Goal: Information Seeking & Learning: Compare options

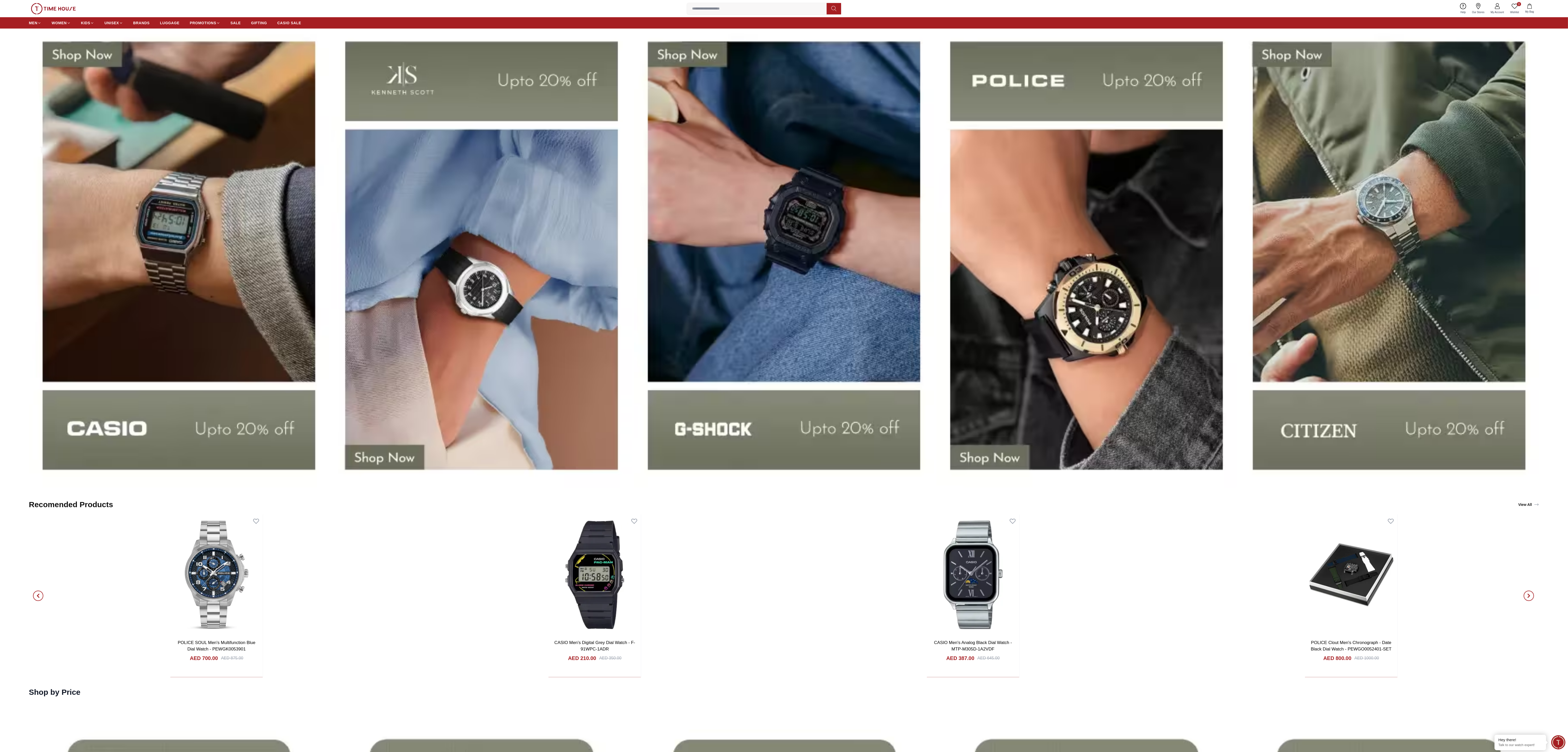
scroll to position [1649, 0]
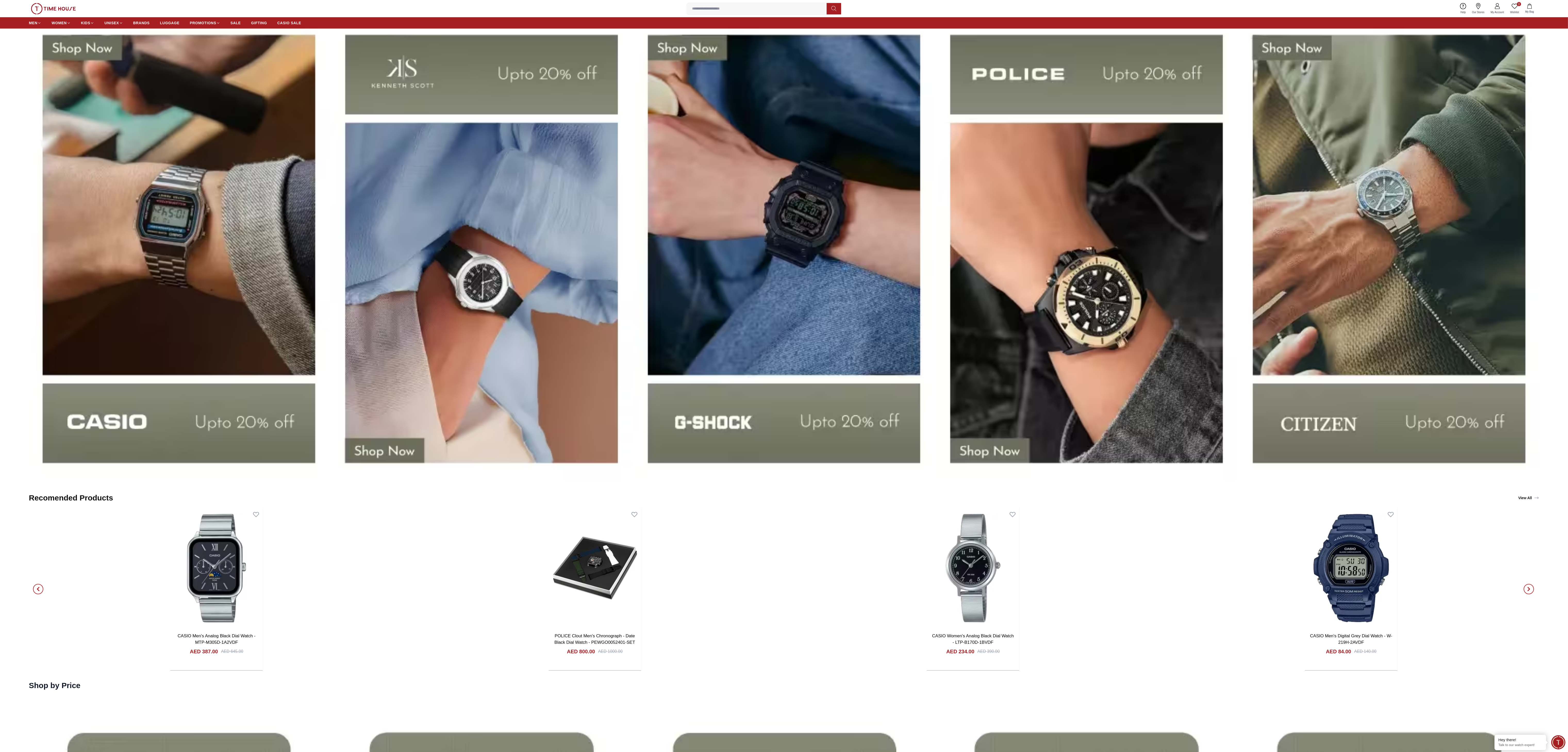
click at [392, 188] on img at bounding box center [1087, 248] width 300 height 469
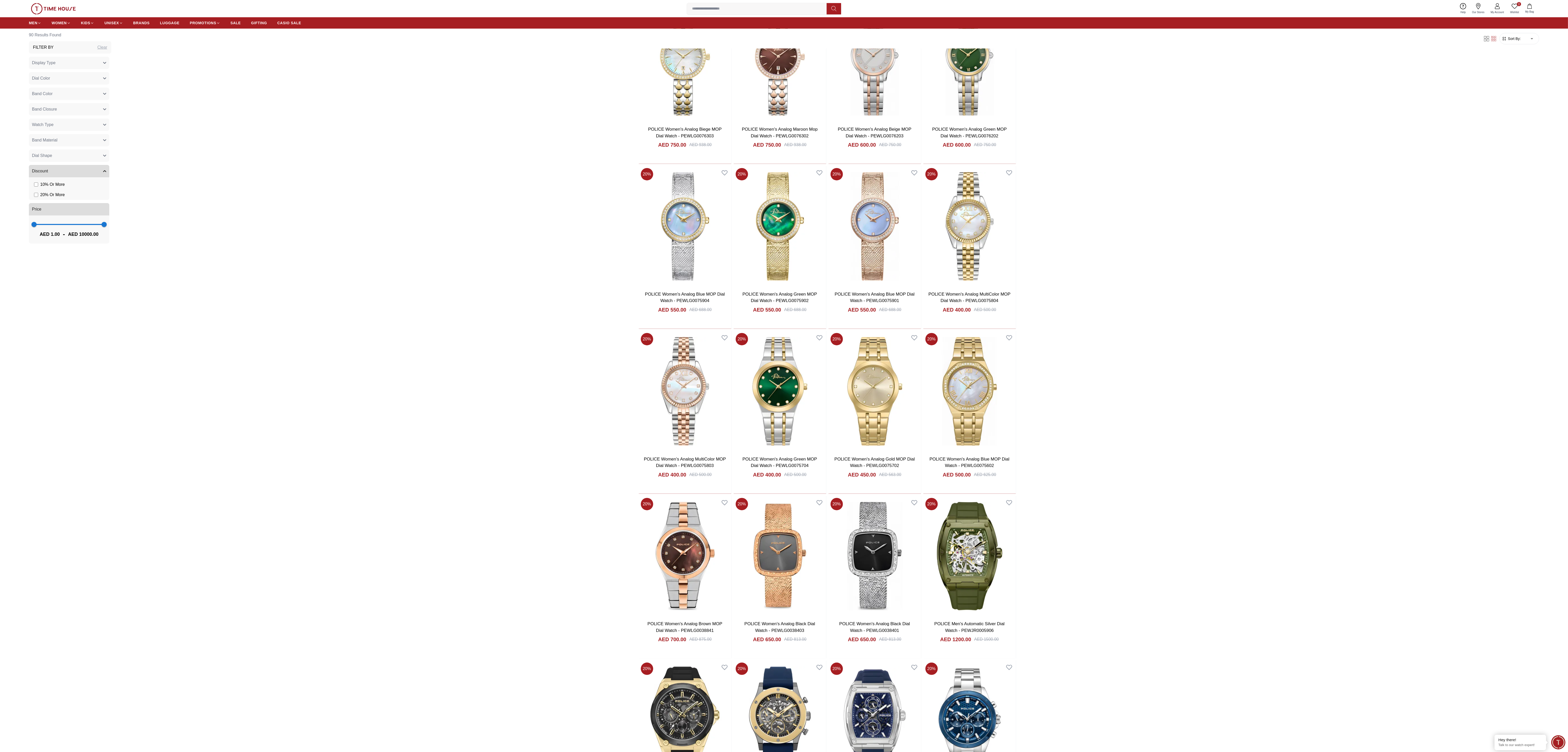
scroll to position [618, 0]
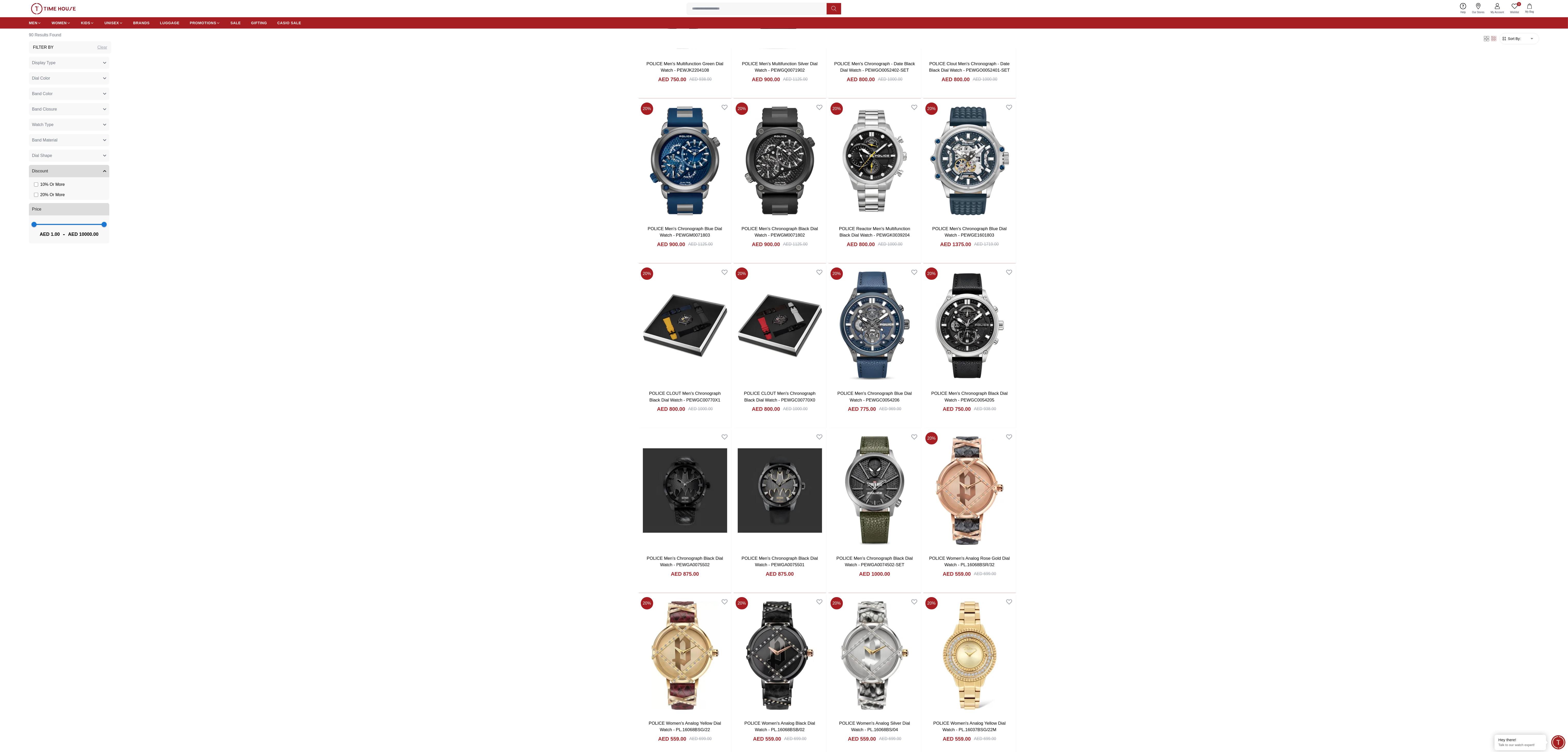
scroll to position [1473, 0]
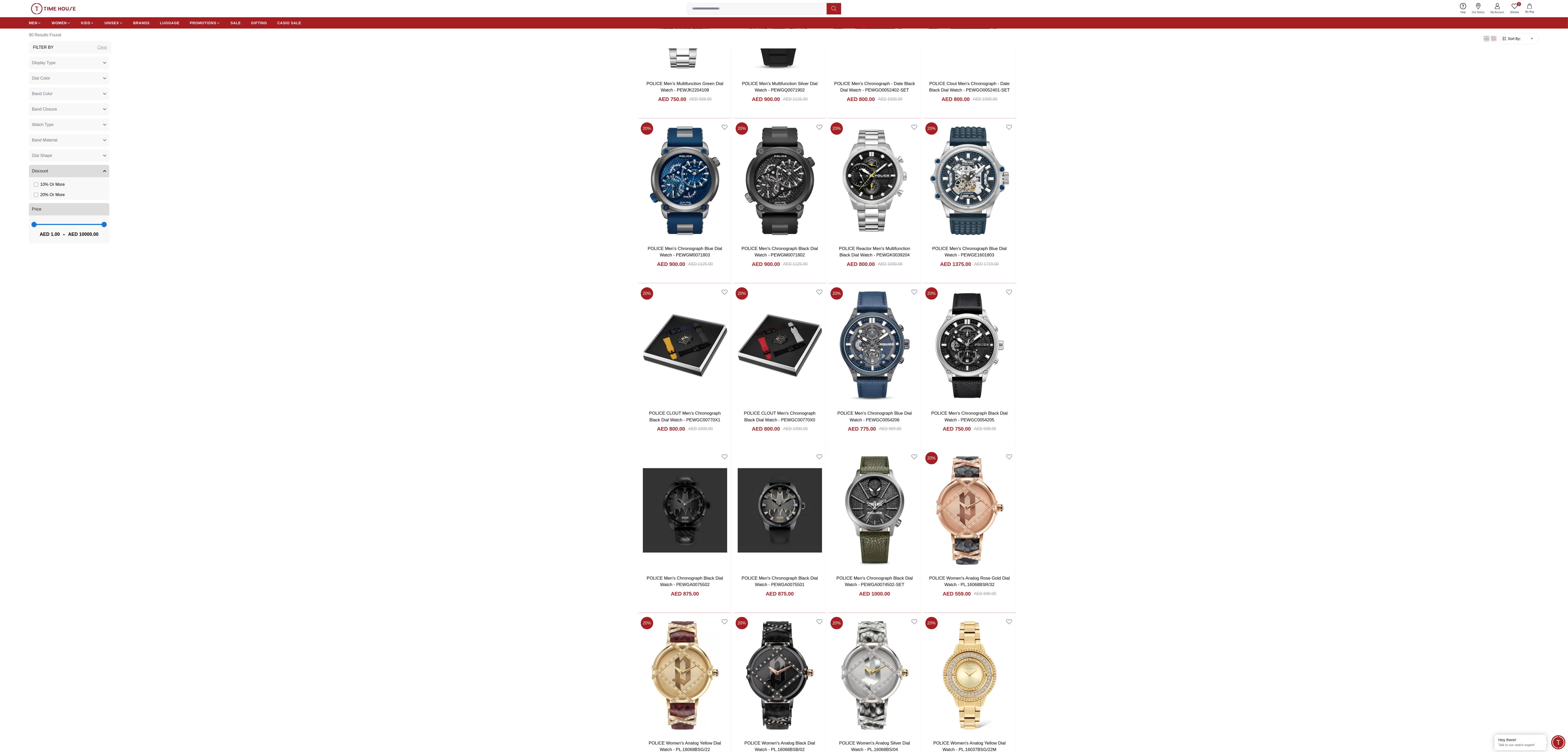
scroll to position [629, 0]
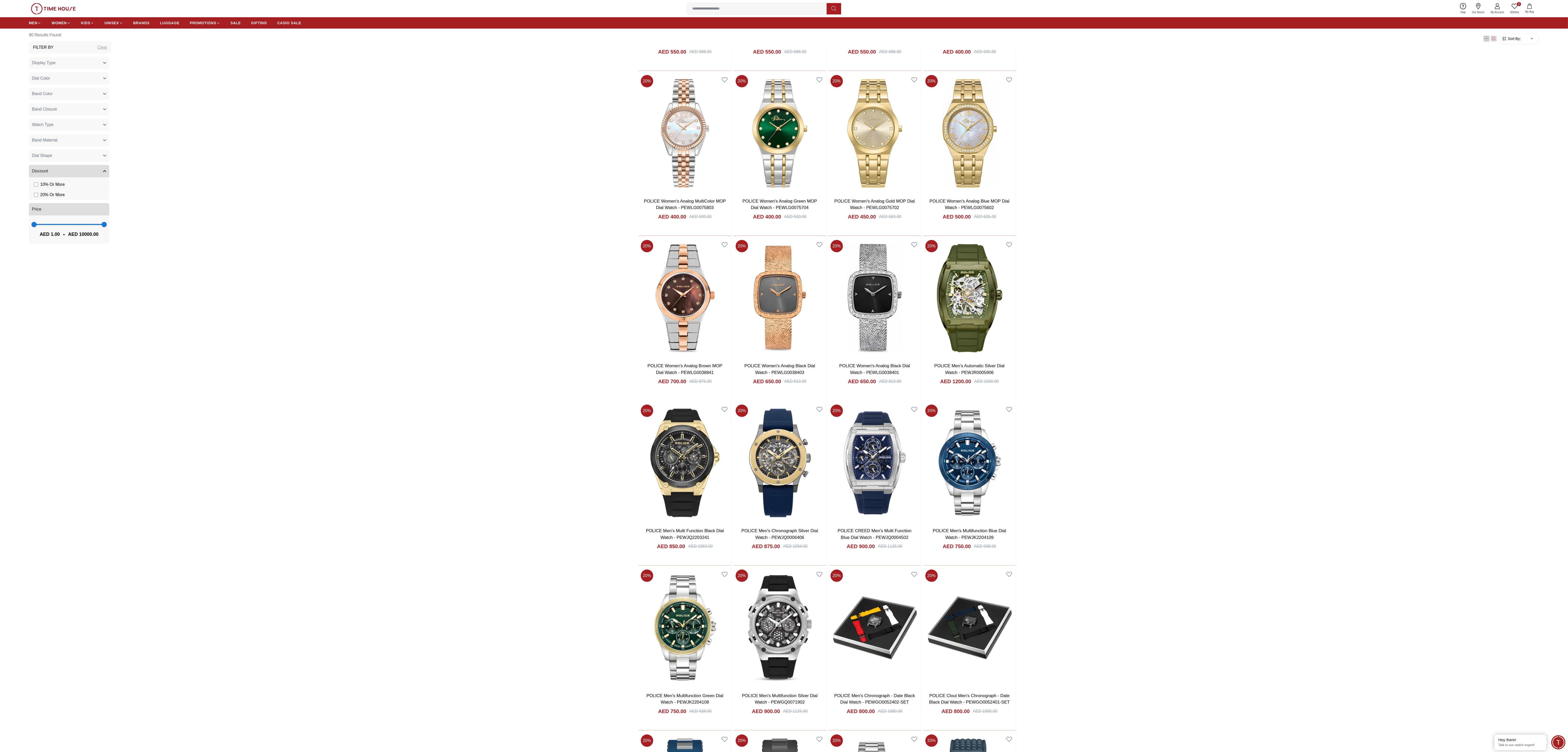
scroll to position [610, 0]
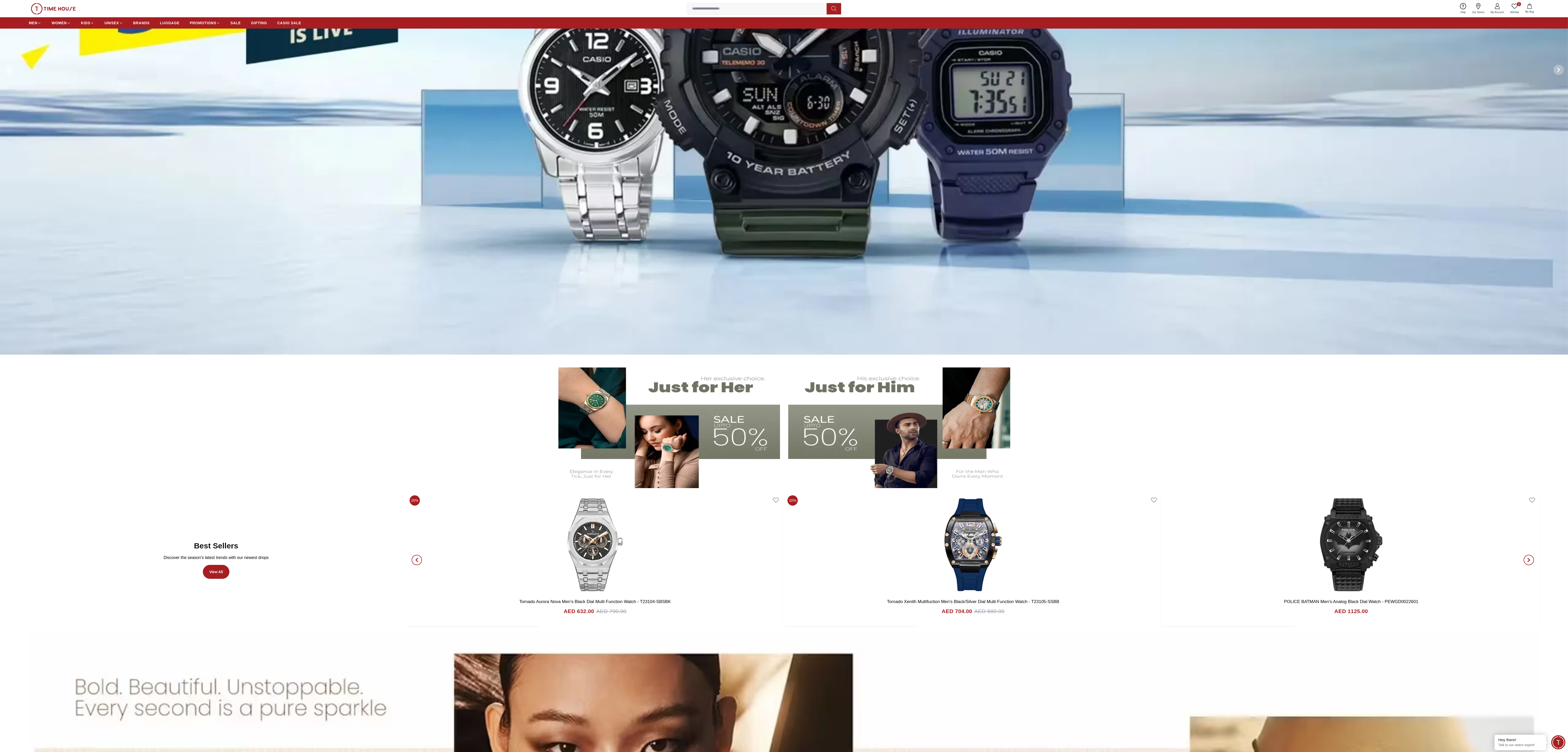
scroll to position [309, 0]
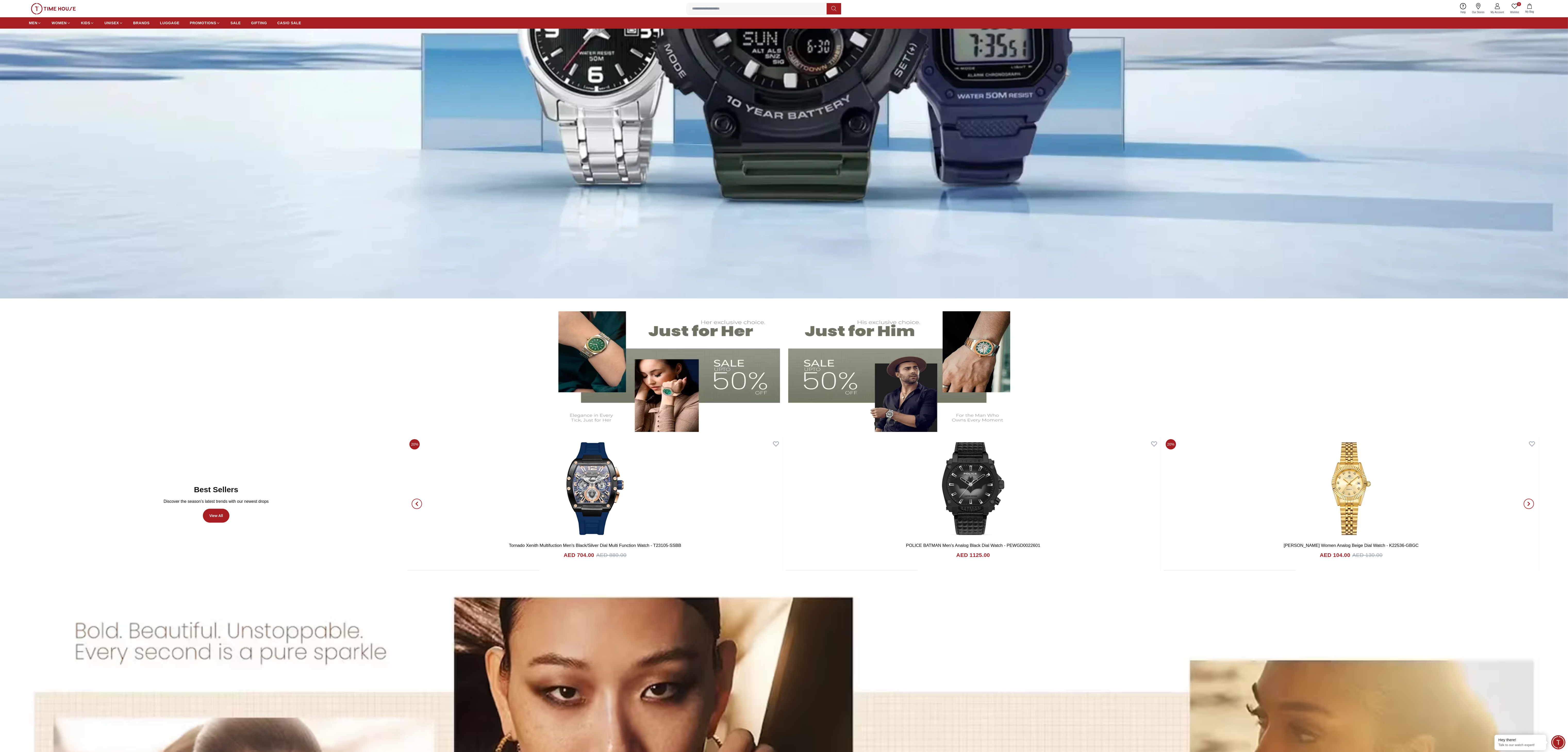
click at [420, 505] on span "button" at bounding box center [416, 503] width 10 height 10
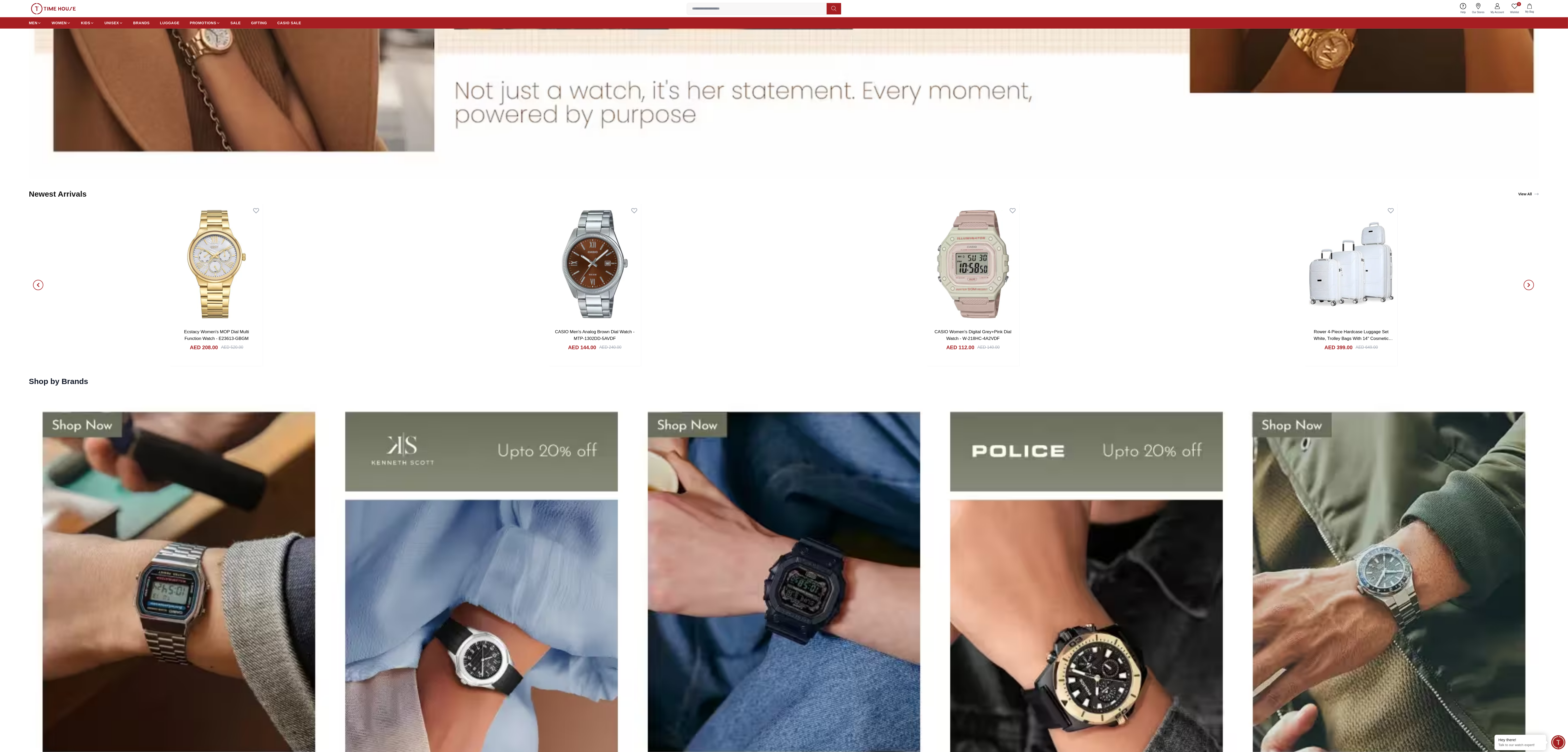
scroll to position [1546, 0]
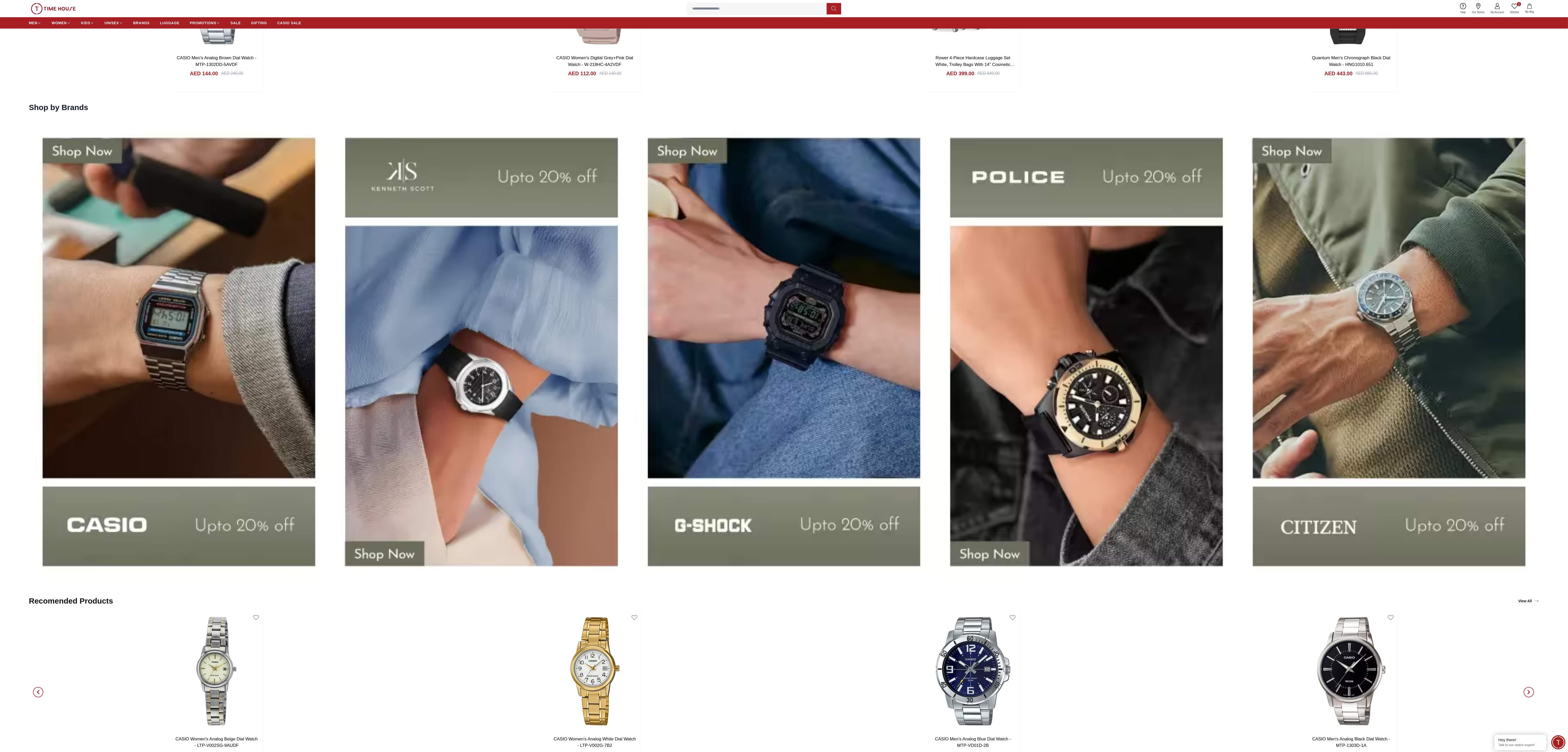
click at [228, 430] on img at bounding box center [179, 351] width 300 height 469
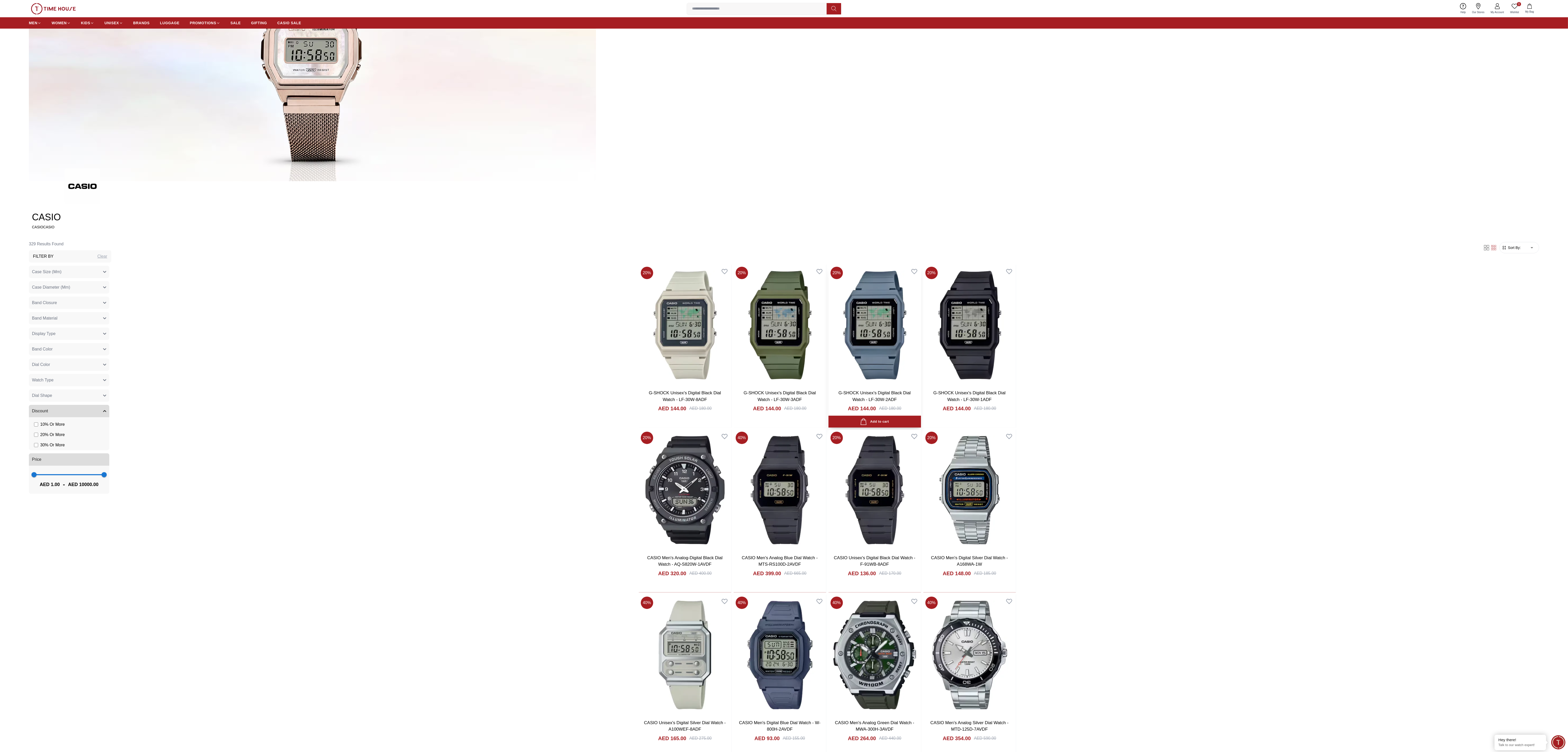
scroll to position [103, 0]
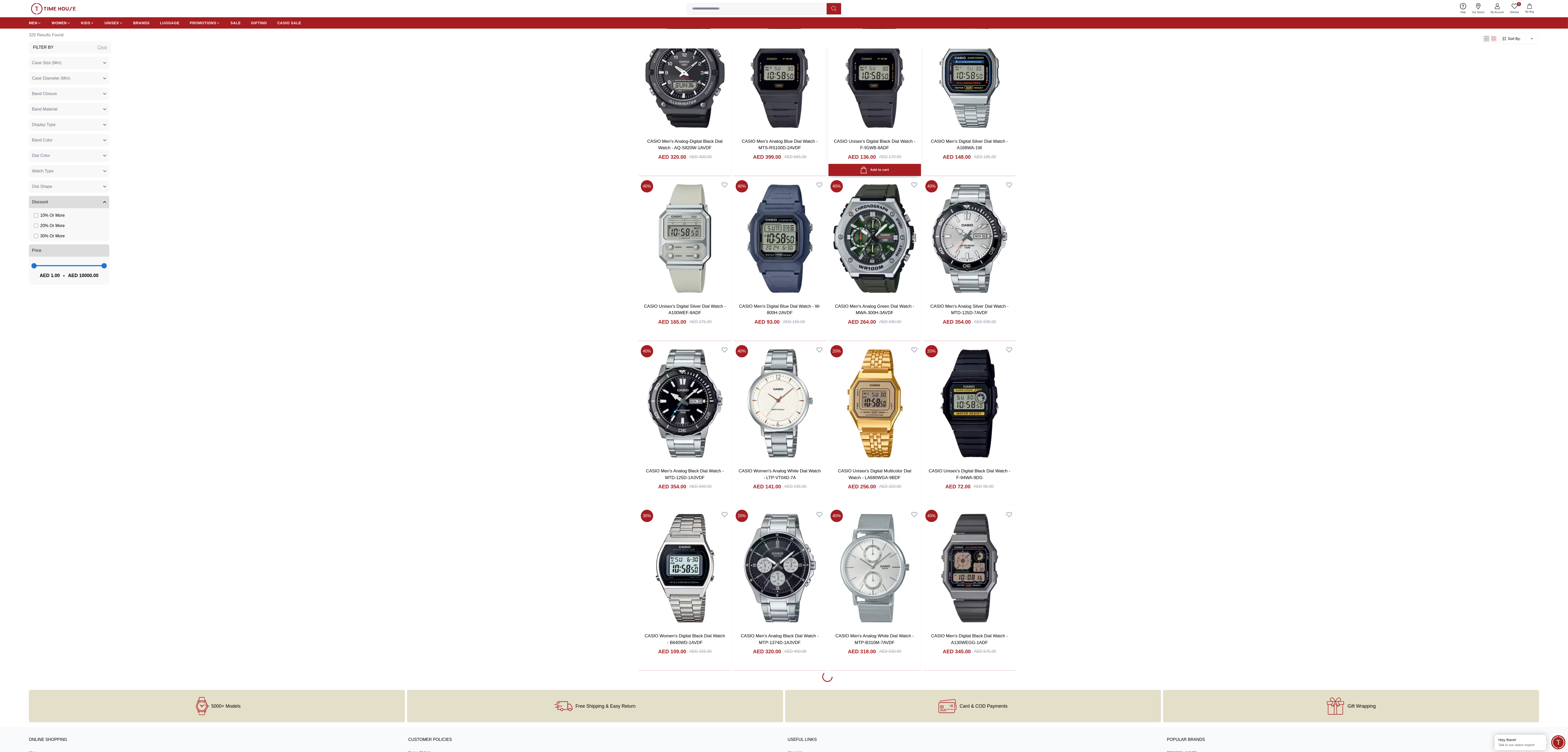
scroll to position [515, 0]
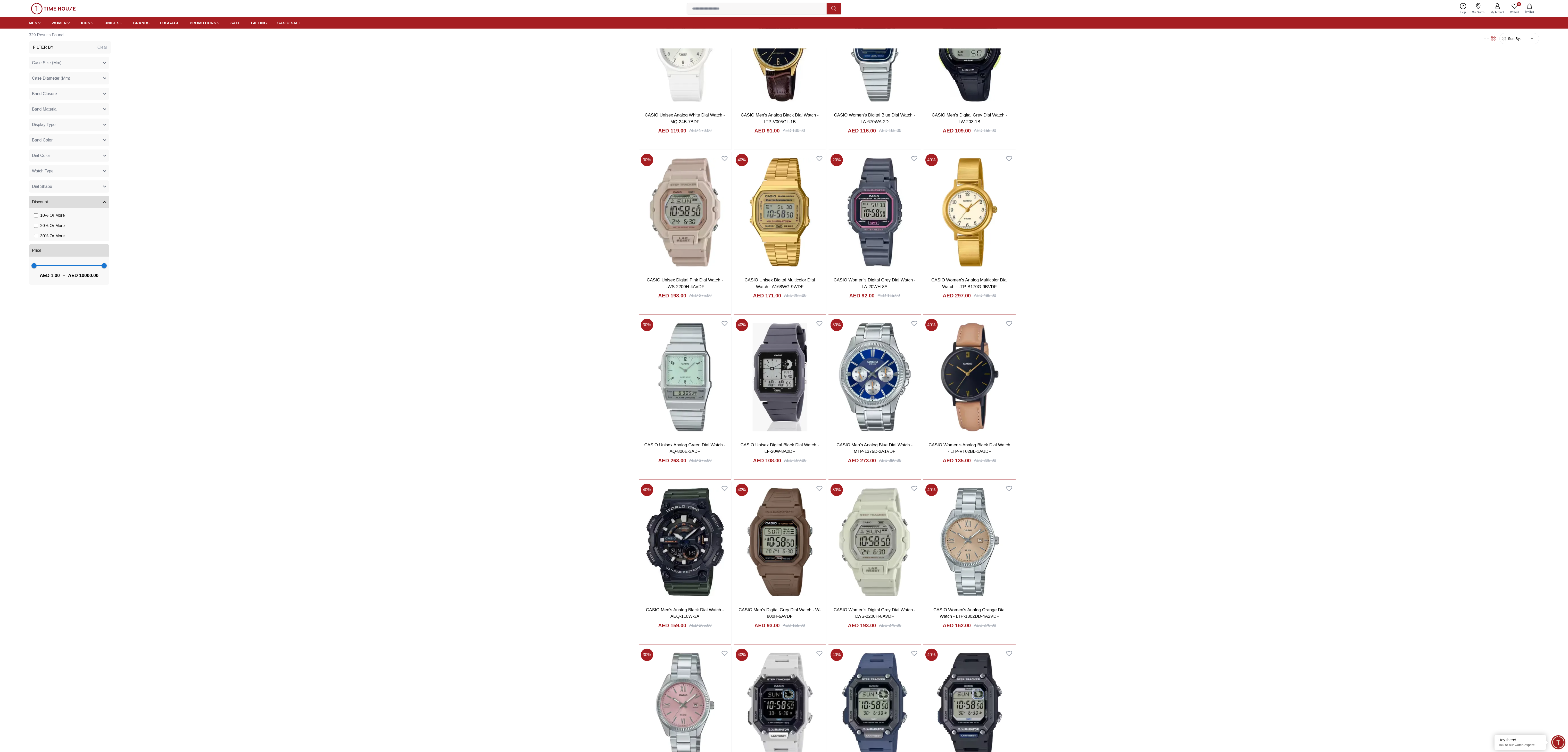
scroll to position [1855, 0]
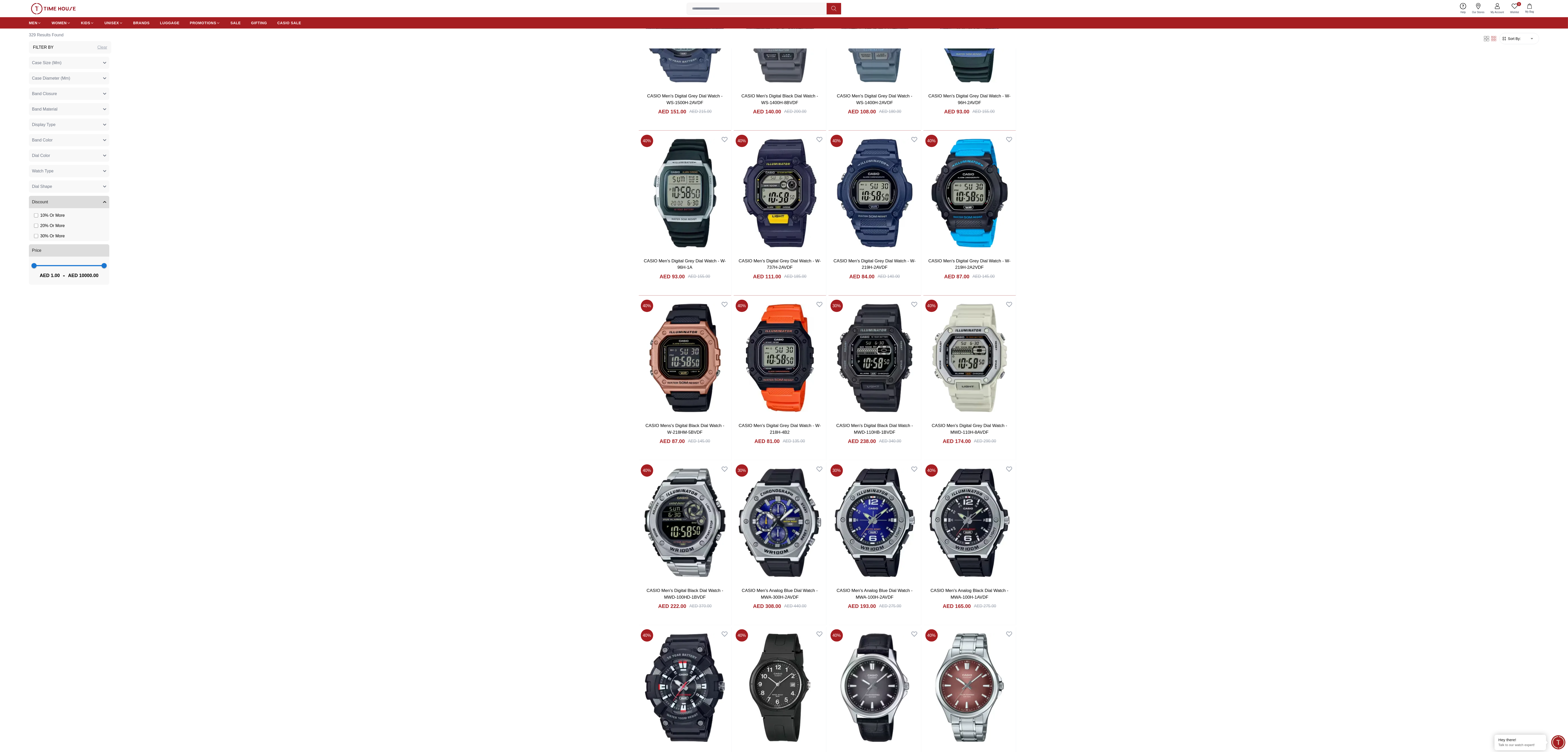
scroll to position [2695, 0]
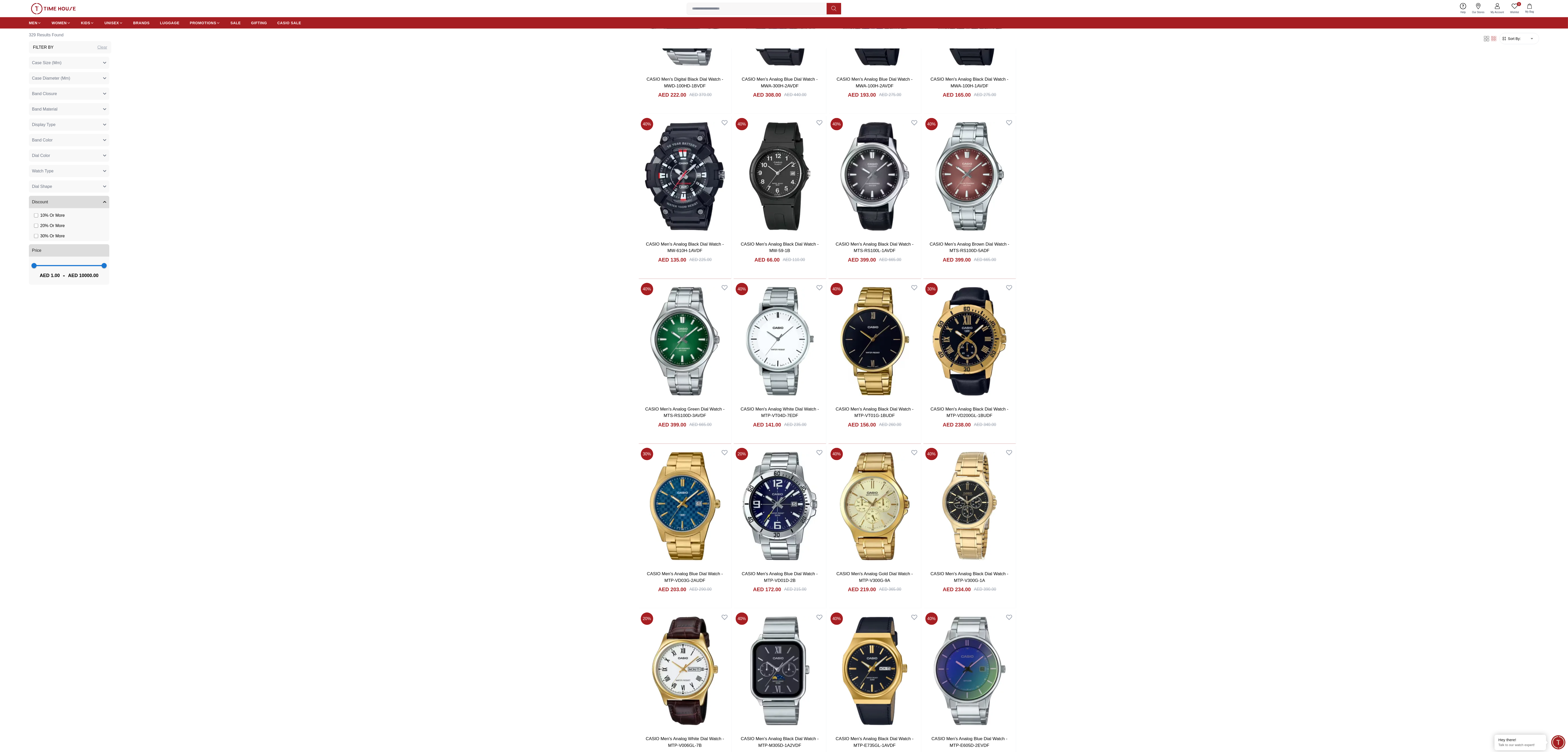
scroll to position [3103, 0]
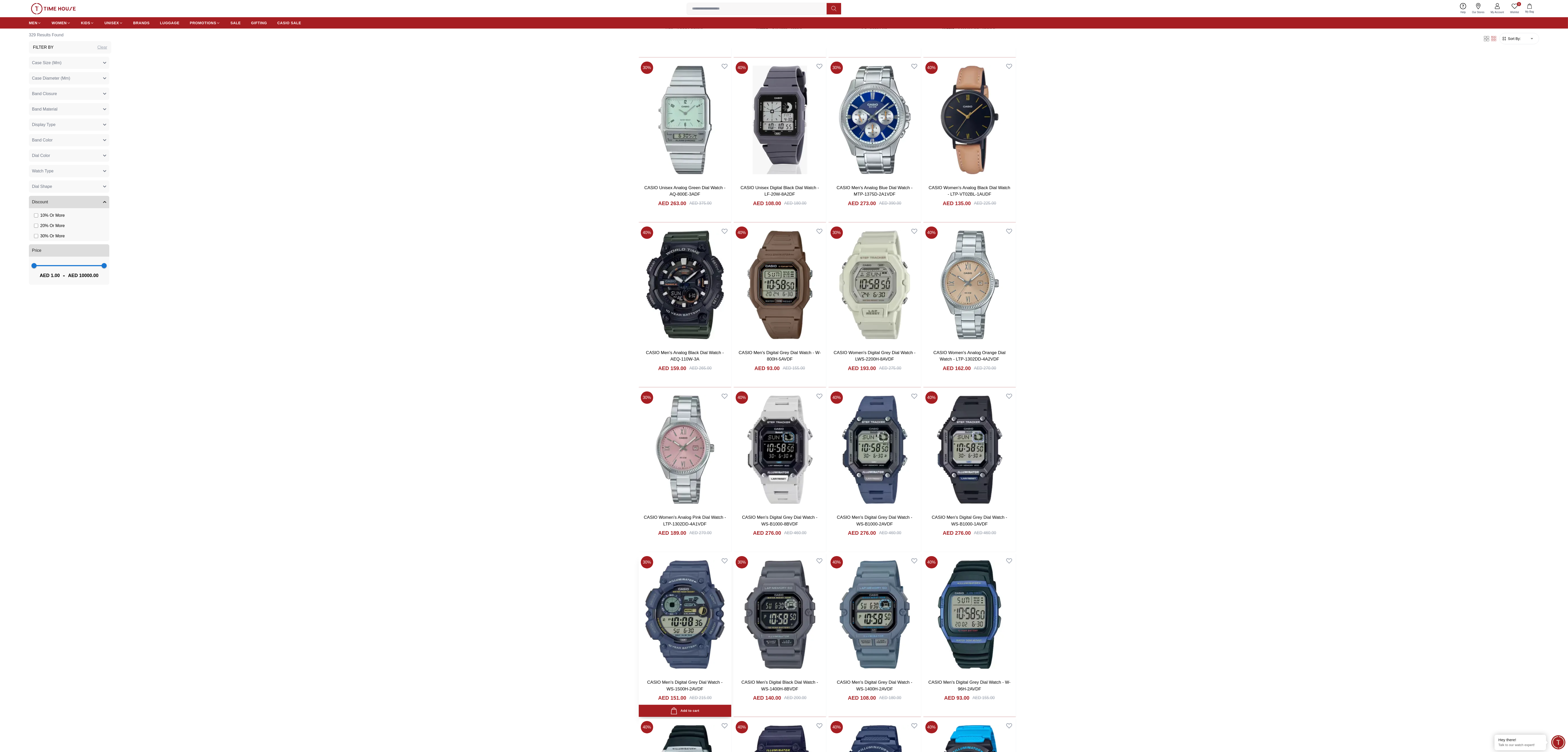
scroll to position [1155, 0]
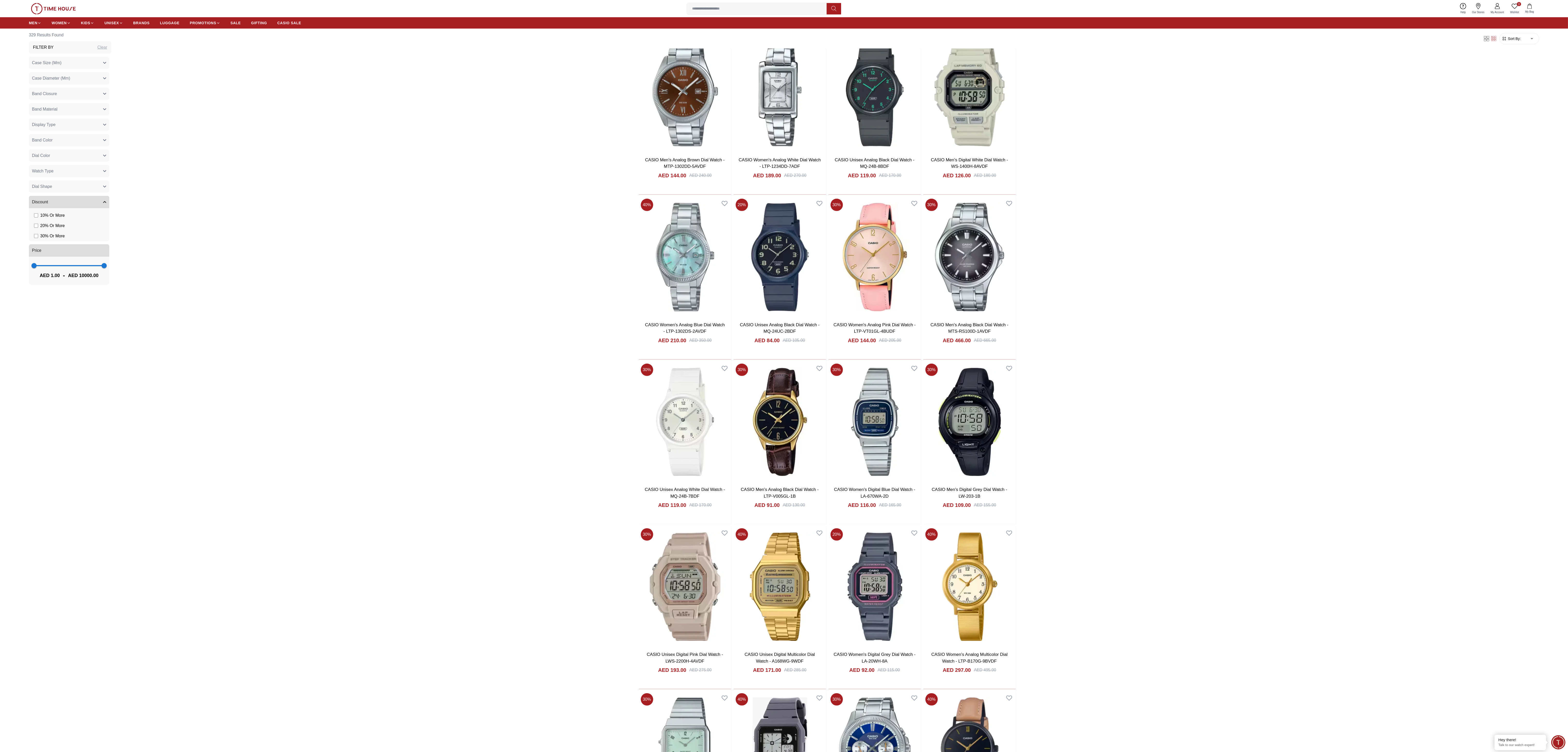
scroll to position [514, 0]
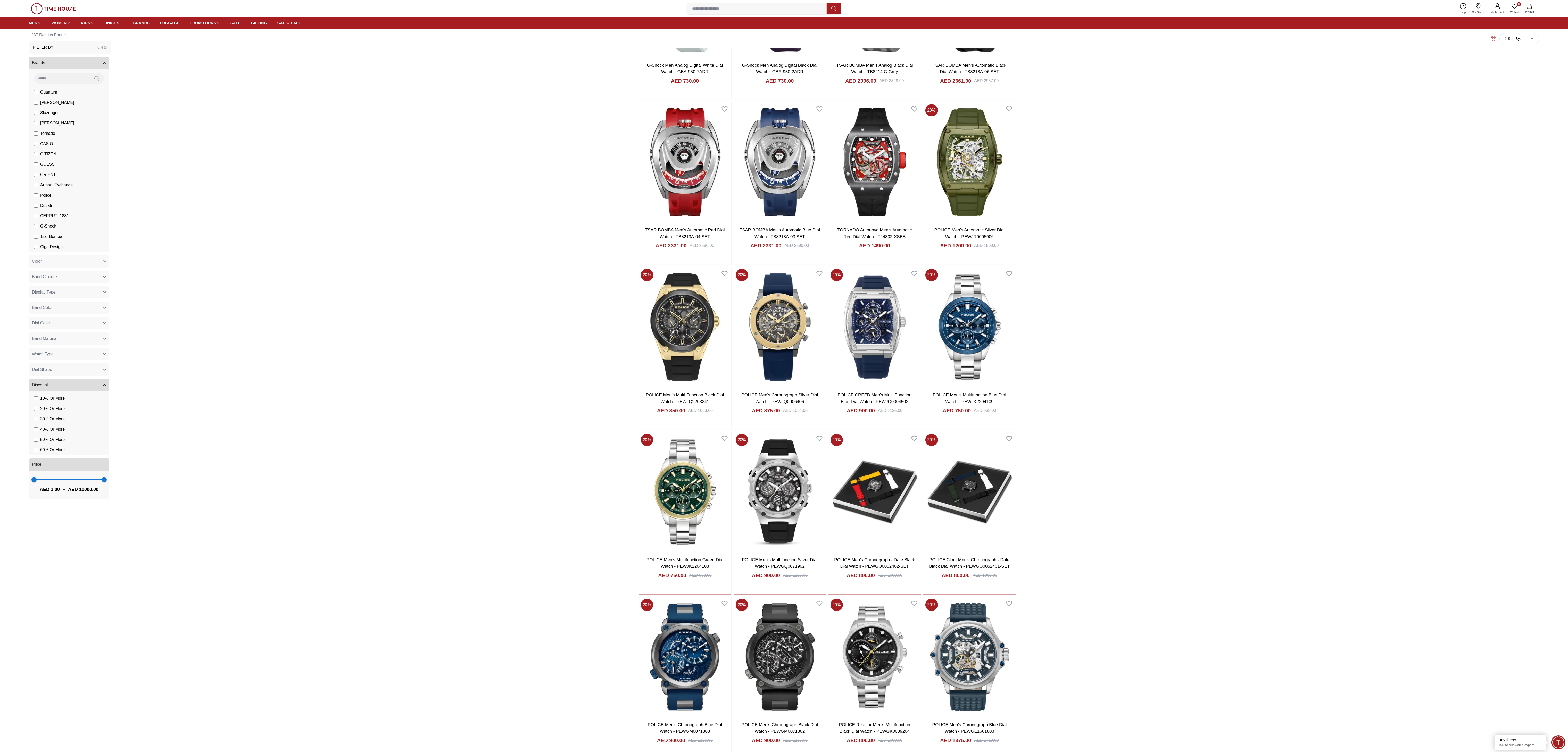
scroll to position [206, 0]
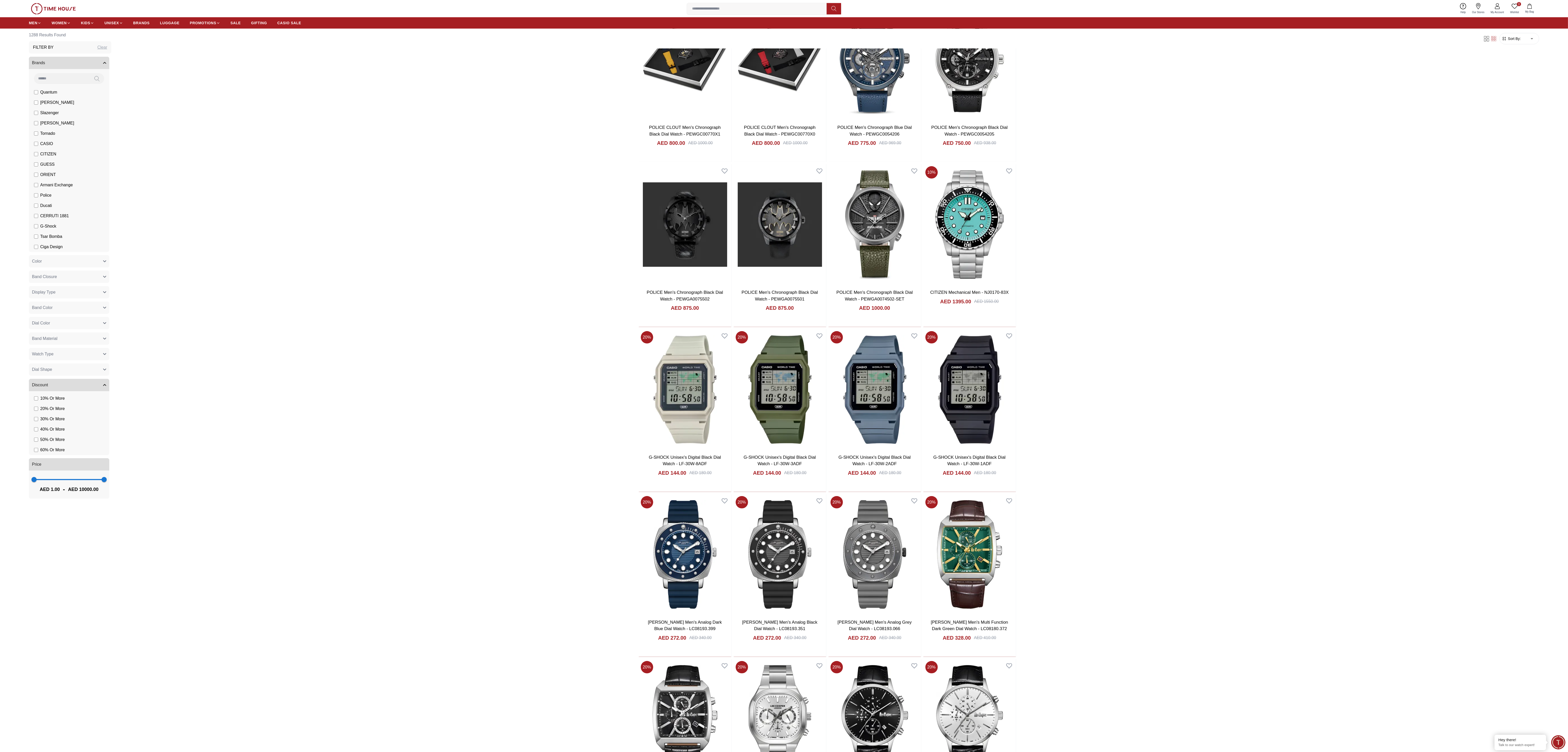
scroll to position [1030, 0]
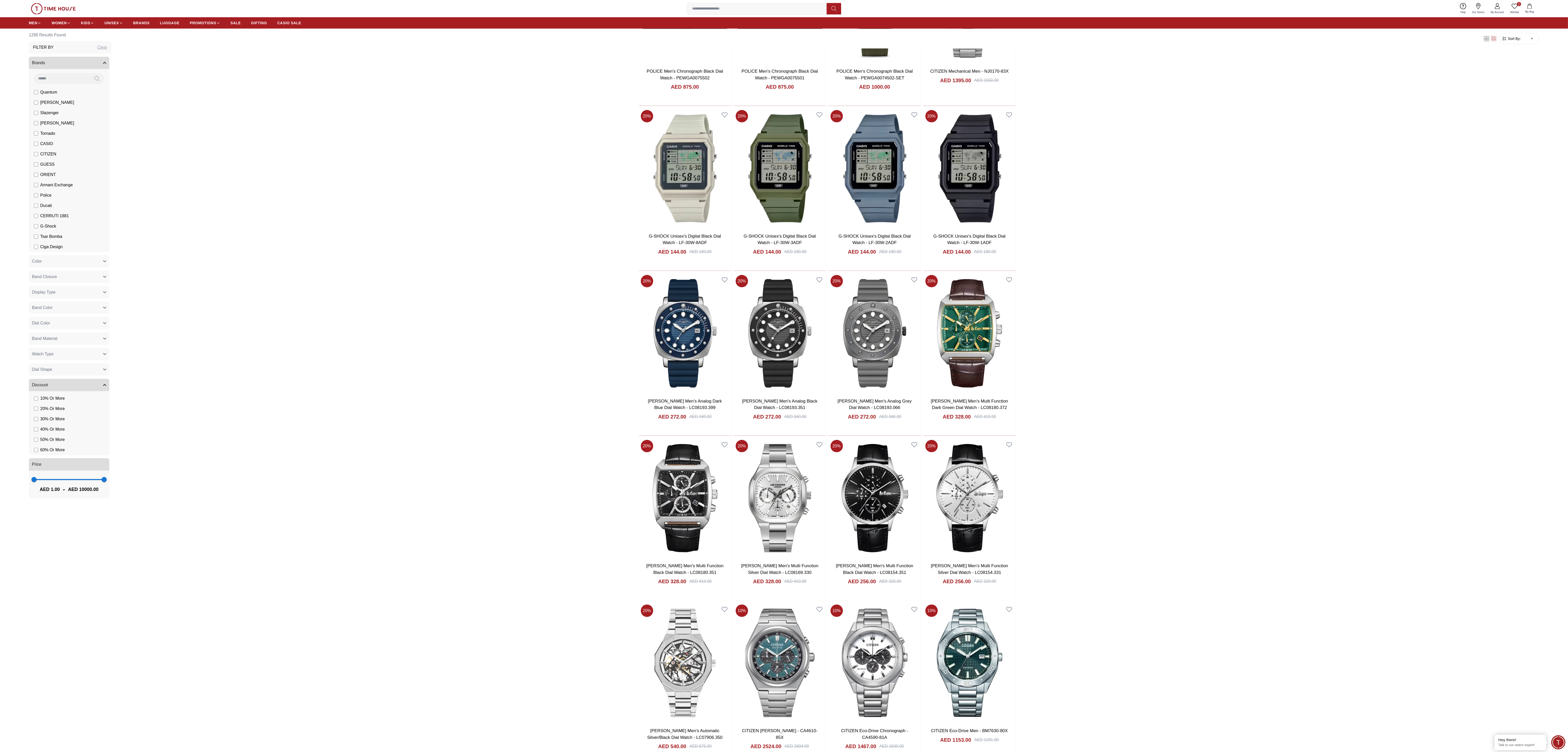
scroll to position [1134, 0]
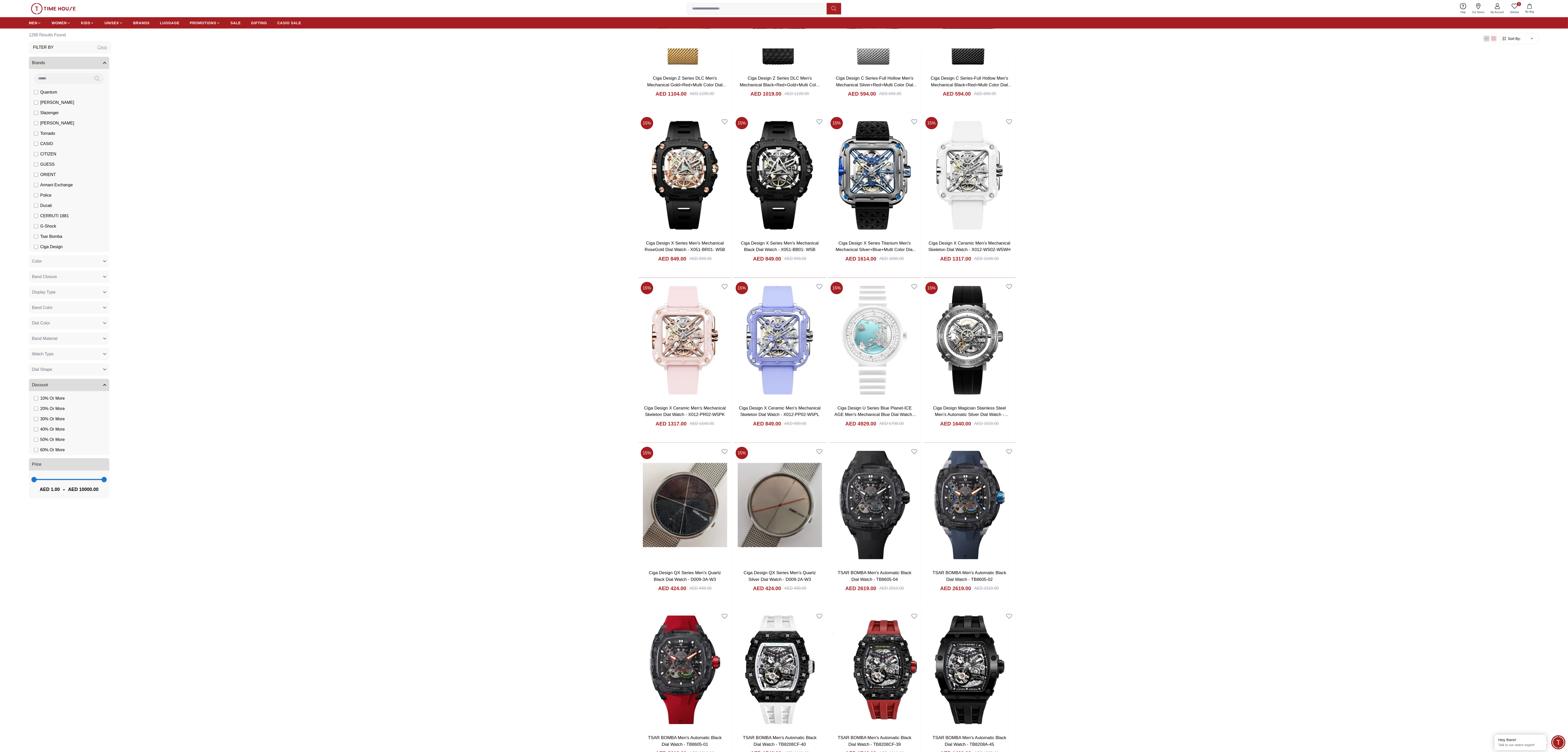
scroll to position [2818, 0]
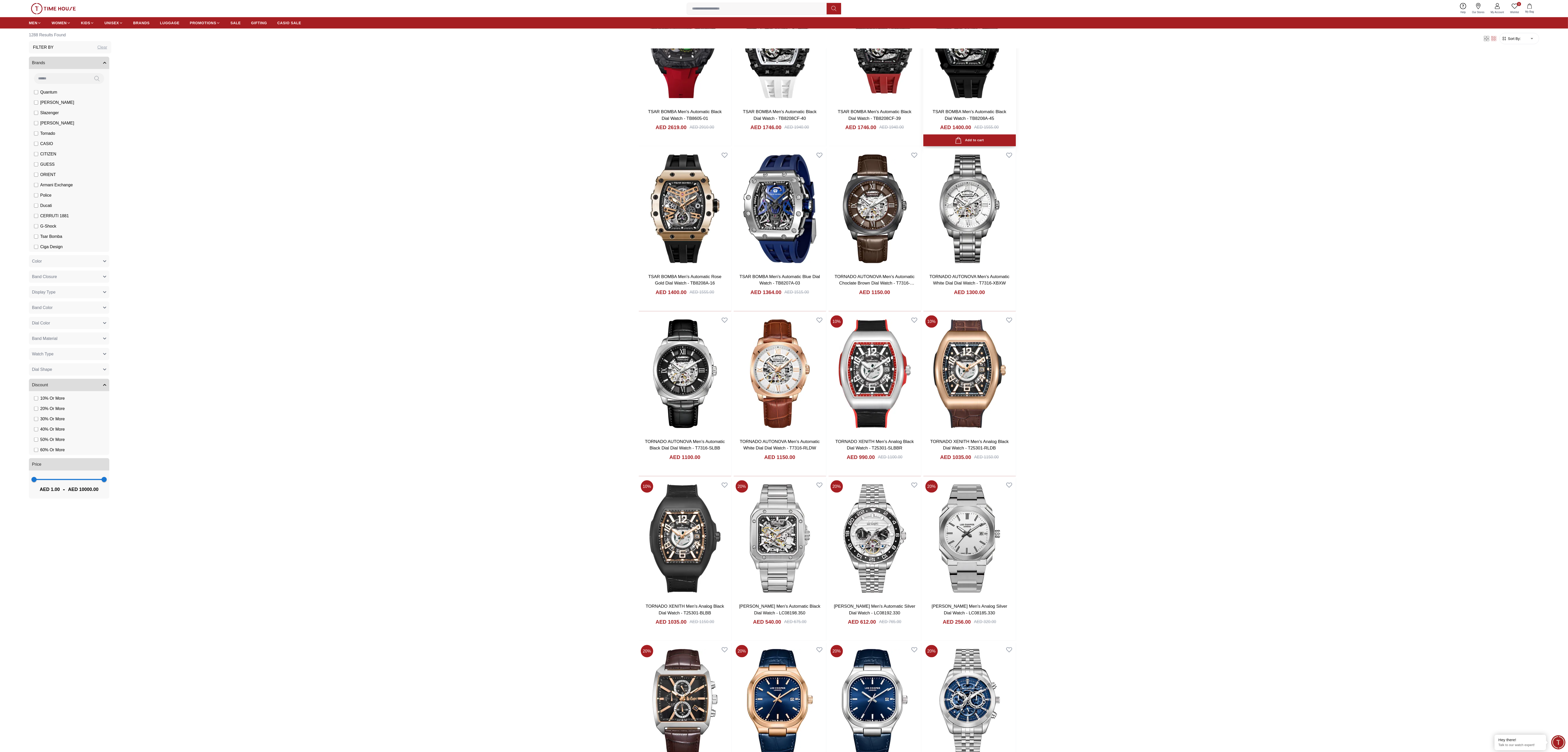
scroll to position [3231, 0]
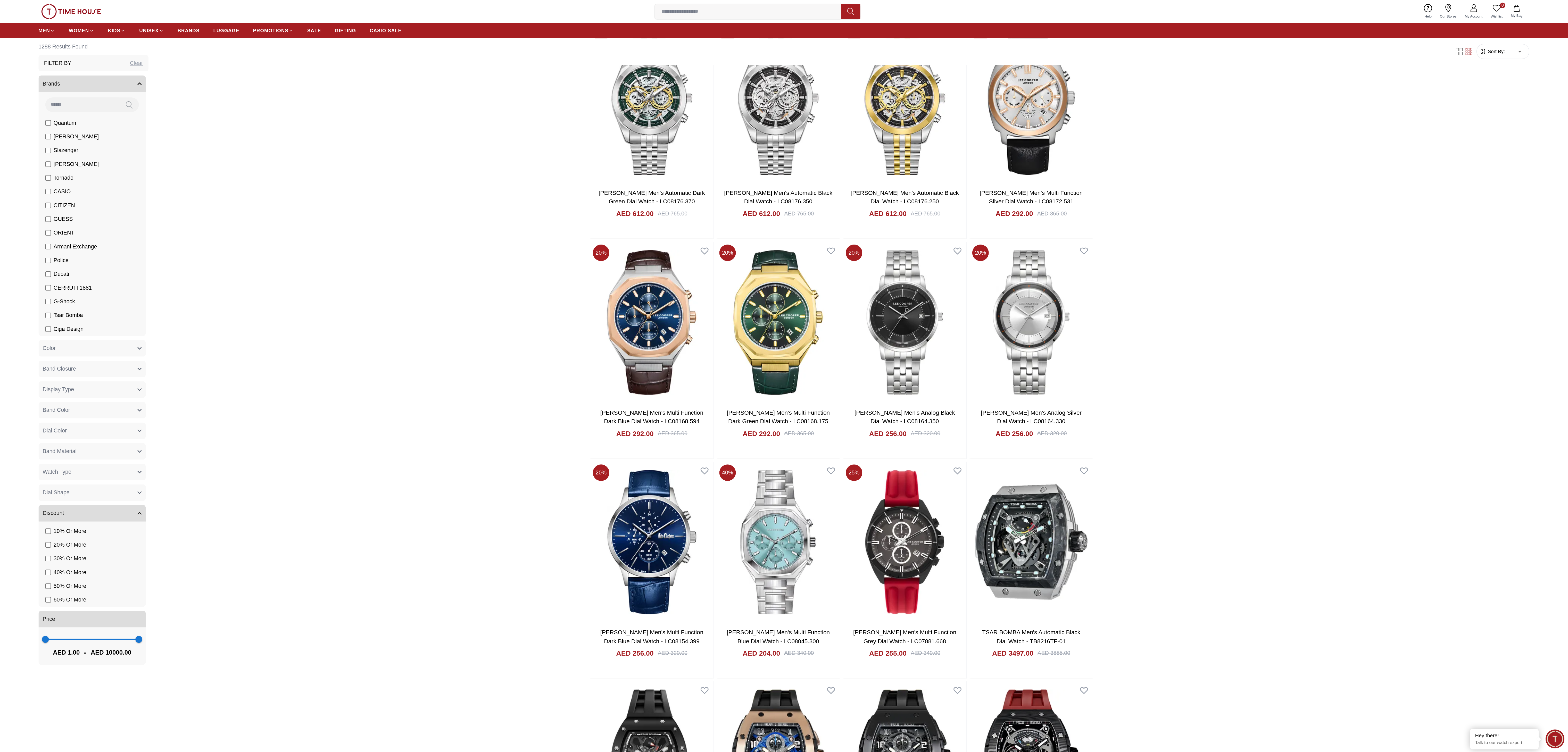
scroll to position [4018, 0]
